Goal: Transaction & Acquisition: Download file/media

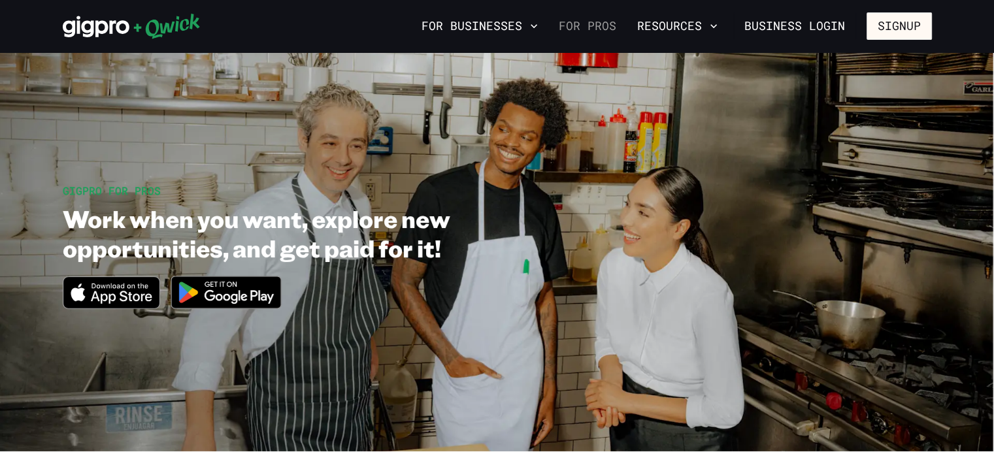
drag, startPoint x: 0, startPoint y: 0, endPoint x: 591, endPoint y: 35, distance: 591.9
click at [591, 35] on link "For Pros" at bounding box center [588, 26] width 68 height 22
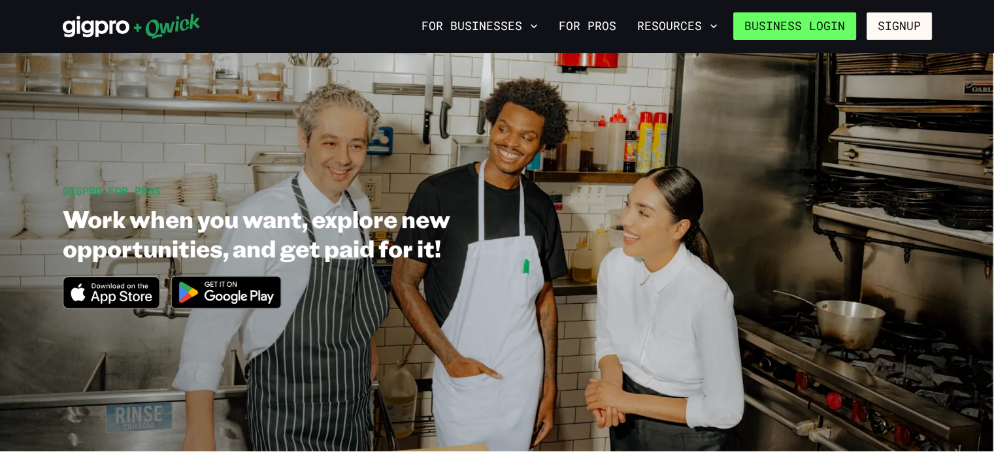
click at [824, 25] on link "Business Login" at bounding box center [794, 25] width 123 height 27
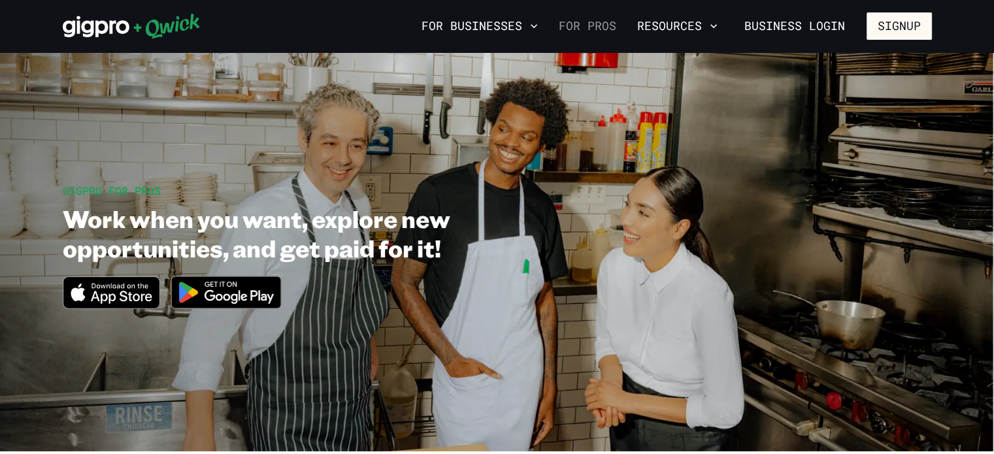
click at [606, 24] on link "For Pros" at bounding box center [588, 26] width 68 height 22
click at [887, 29] on button "Signup" at bounding box center [899, 25] width 65 height 27
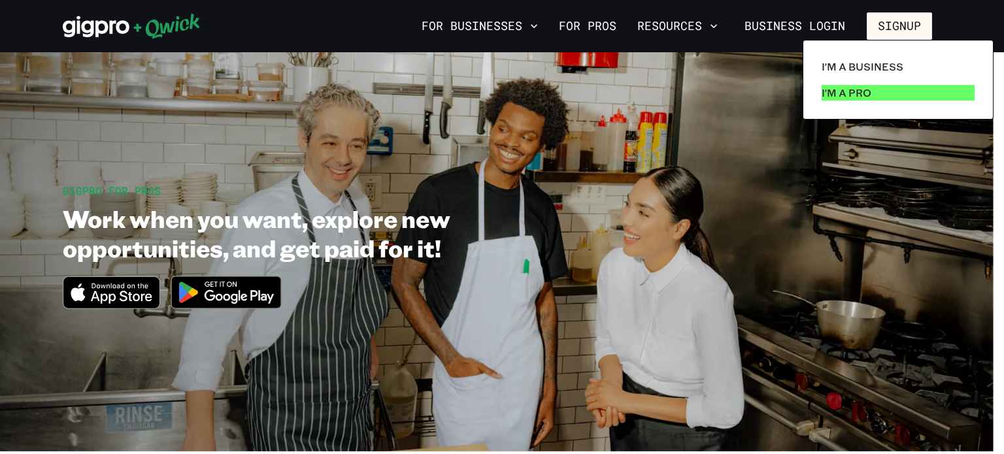
click at [850, 96] on p "I'm a Pro" at bounding box center [847, 93] width 50 height 16
click at [850, 93] on p "I'm a Pro" at bounding box center [847, 93] width 50 height 16
click at [858, 85] on p "I'm a Pro" at bounding box center [847, 93] width 50 height 16
click at [848, 90] on p "I'm a Pro" at bounding box center [847, 93] width 50 height 16
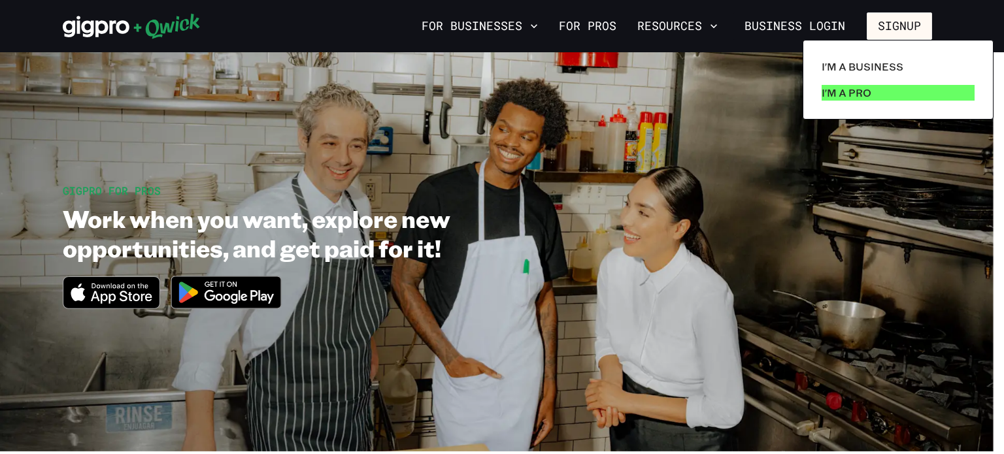
click at [848, 90] on p "I'm a Pro" at bounding box center [847, 93] width 50 height 16
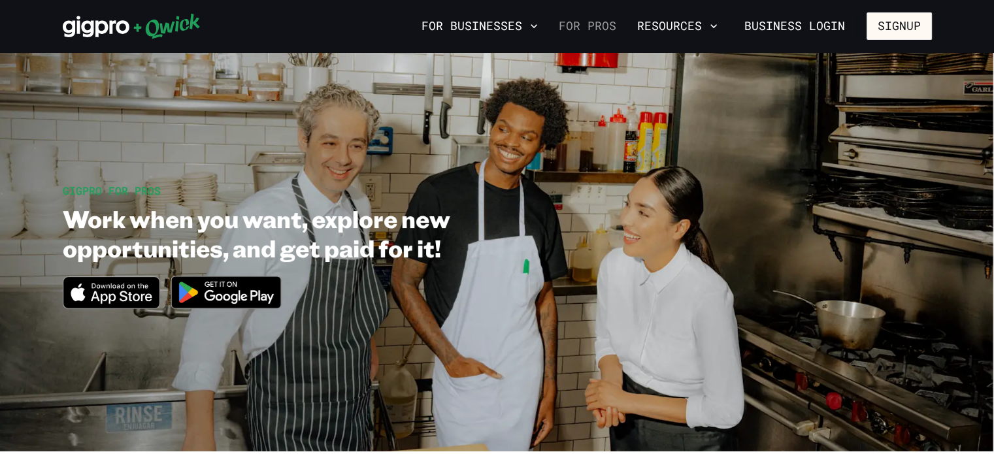
click at [586, 22] on link "For Pros" at bounding box center [588, 26] width 68 height 22
click at [131, 301] on icon "Download on the App Store" at bounding box center [111, 292] width 96 height 31
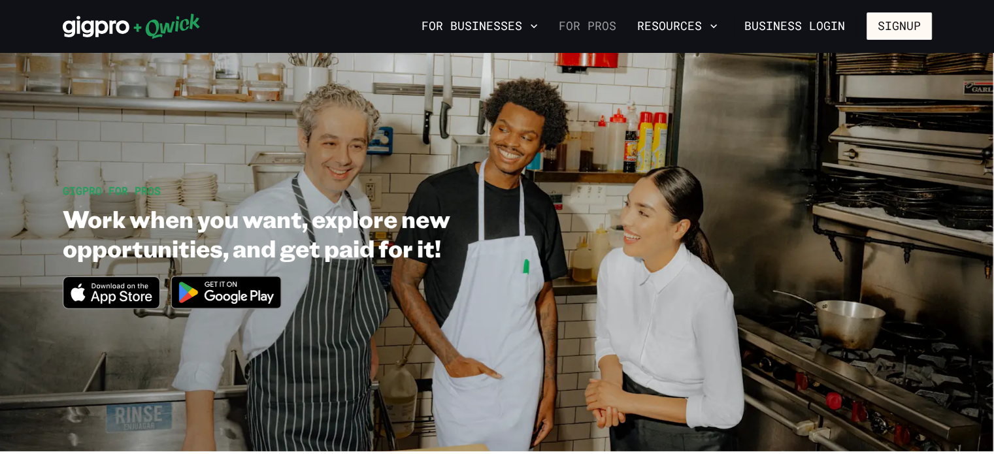
click at [583, 24] on link "For Pros" at bounding box center [588, 26] width 68 height 22
click at [896, 37] on button "Signup" at bounding box center [899, 25] width 65 height 27
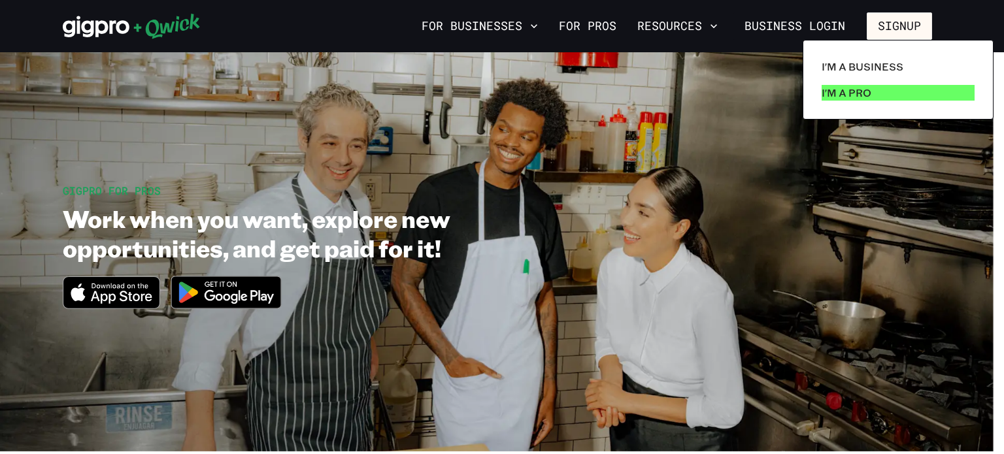
click at [853, 86] on p "I'm a Pro" at bounding box center [847, 93] width 50 height 16
click at [692, 27] on div at bounding box center [502, 227] width 1004 height 454
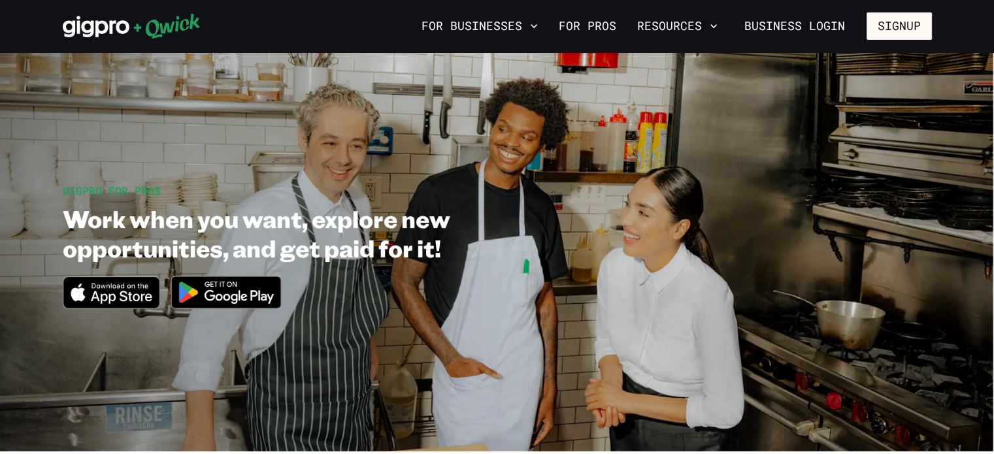
click at [692, 27] on button "Resources" at bounding box center [677, 26] width 91 height 22
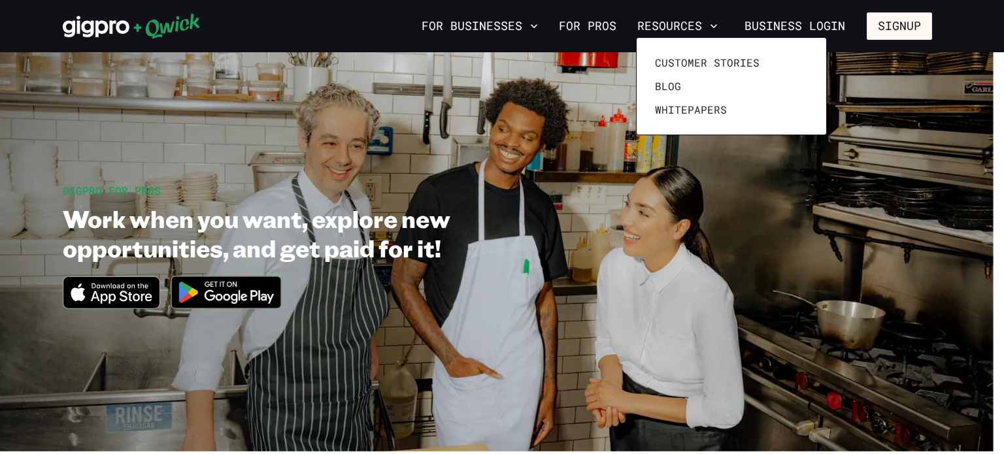
click at [584, 29] on div at bounding box center [502, 227] width 1004 height 454
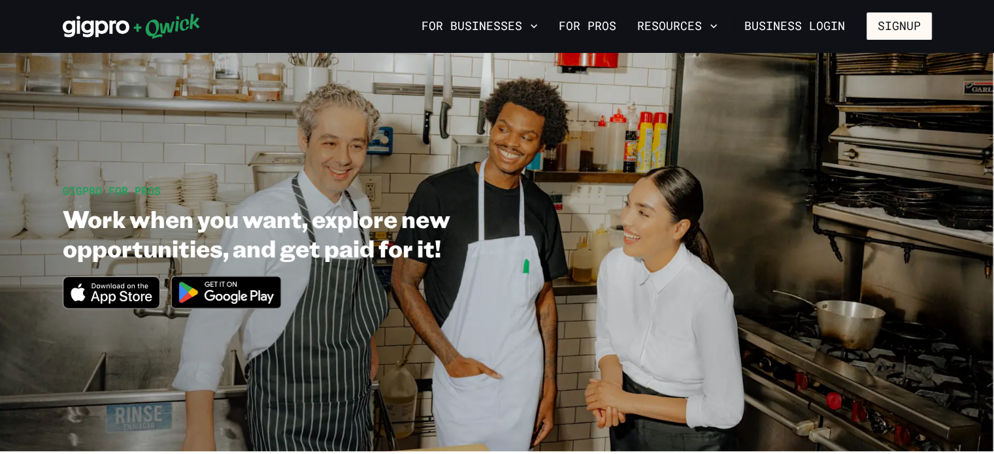
click at [584, 29] on div "Customer stories Blog Whitepapers" at bounding box center [497, 227] width 994 height 454
click at [584, 29] on link "For Pros" at bounding box center [588, 26] width 68 height 22
